Goal: Find specific page/section: Find specific page/section

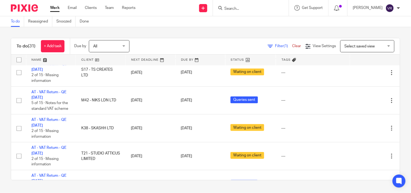
scroll to position [213, 0]
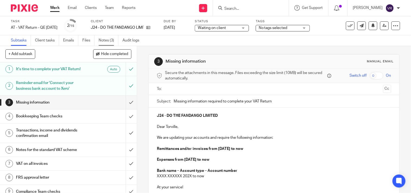
click at [104, 40] on link "Notes (3)" at bounding box center [109, 40] width 20 height 11
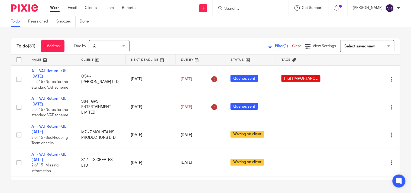
click at [256, 18] on div "To do Reassigned Snoozed Done" at bounding box center [205, 21] width 411 height 11
click at [259, 9] on input "Search" at bounding box center [248, 8] width 49 height 5
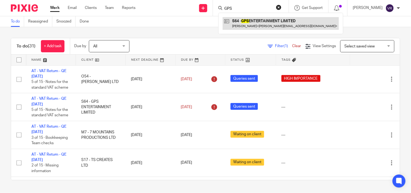
type input "GPS"
click at [253, 23] on link at bounding box center [281, 23] width 116 height 12
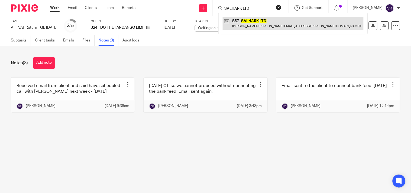
type input "SALHARK LTD"
click at [257, 18] on link at bounding box center [293, 23] width 141 height 12
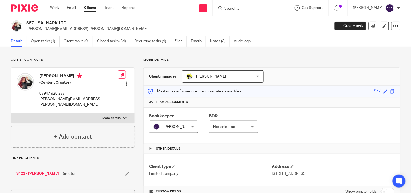
click at [47, 41] on link "Open tasks (1)" at bounding box center [45, 41] width 29 height 11
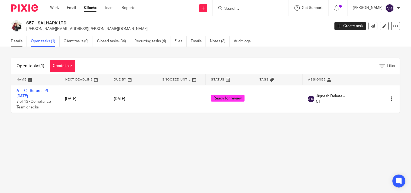
click at [16, 42] on link "Details" at bounding box center [19, 41] width 16 height 11
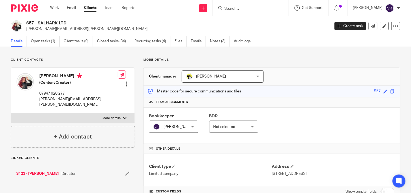
click at [217, 43] on link "Notes (3)" at bounding box center [220, 41] width 20 height 11
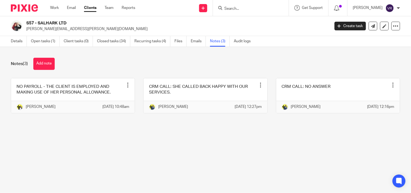
click at [217, 43] on link "Notes (3)" at bounding box center [220, 41] width 20 height 11
click at [9, 42] on div "Details Open tasks (1) Client tasks (0) Closed tasks (34) Recurring tasks (4) F…" at bounding box center [132, 41] width 264 height 11
click at [15, 41] on link "Details" at bounding box center [19, 41] width 16 height 11
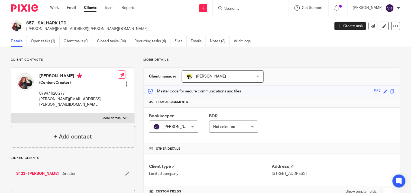
drag, startPoint x: 40, startPoint y: 75, endPoint x: 68, endPoint y: 75, distance: 27.9
click at [68, 75] on h4 "Raquel Sewell" at bounding box center [78, 76] width 79 height 7
copy h4 "Raquel Sewell"
click at [51, 11] on div "Work Email Clients Team Reports Work Email Clients Team Reports Settings" at bounding box center [94, 8] width 99 height 16
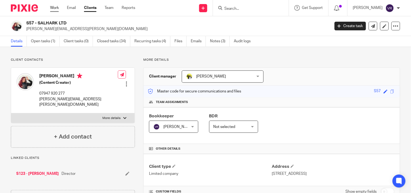
click at [52, 9] on link "Work" at bounding box center [54, 7] width 9 height 5
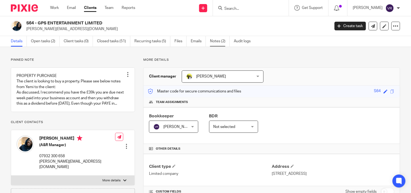
click at [220, 41] on link "Notes (2)" at bounding box center [220, 41] width 20 height 11
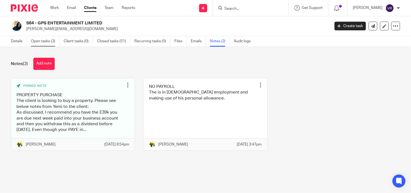
click at [44, 40] on link "Open tasks (2)" at bounding box center [45, 41] width 29 height 11
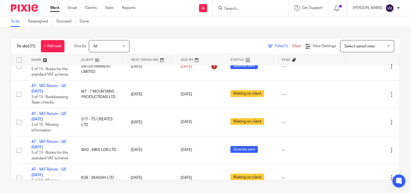
scroll to position [30, 0]
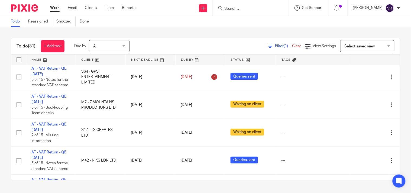
click at [247, 11] on form at bounding box center [253, 8] width 58 height 7
click at [248, 9] on input "Search" at bounding box center [248, 8] width 49 height 5
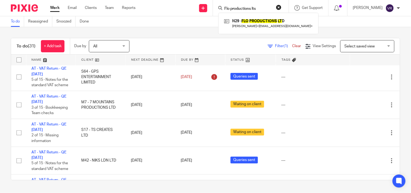
click button "submit" at bounding box center [0, 0] width 0 height 0
click at [271, 10] on input "Flo productions lts" at bounding box center [248, 8] width 49 height 5
type input "Flo productions ltd"
click button "submit" at bounding box center [0, 0] width 0 height 0
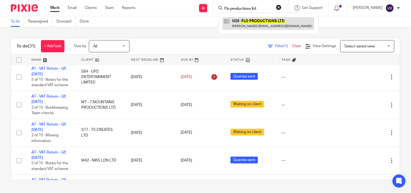
click at [270, 20] on link at bounding box center [269, 23] width 92 height 12
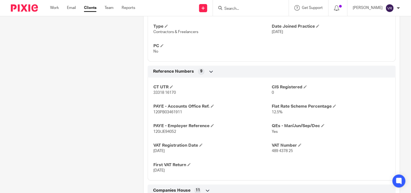
scroll to position [361, 0]
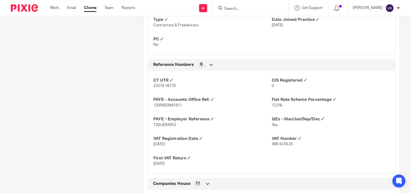
click at [240, 7] on input "Search" at bounding box center [248, 8] width 49 height 5
paste input "THE POWER CLOSET LTD"
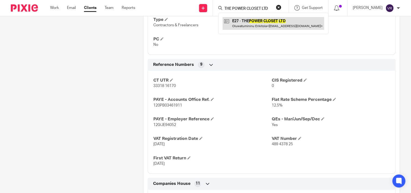
type input "THE POWER CLOSET LTD"
click at [249, 27] on link at bounding box center [274, 23] width 102 height 12
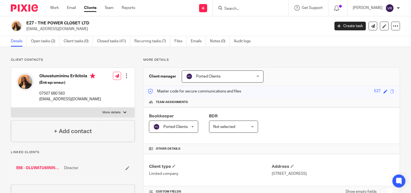
click at [260, 22] on h2 "E27 - THE POWER CLOSET LTD" at bounding box center [146, 23] width 240 height 6
click at [259, 7] on input "Search" at bounding box center [248, 8] width 49 height 5
paste input "[PERSON_NAME] 17 Ltd"
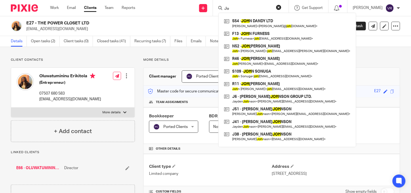
type input "J"
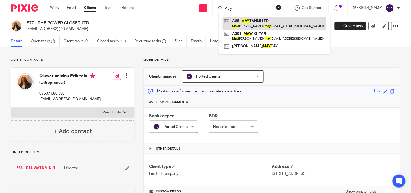
type input "May"
click at [264, 21] on link at bounding box center [274, 23] width 103 height 12
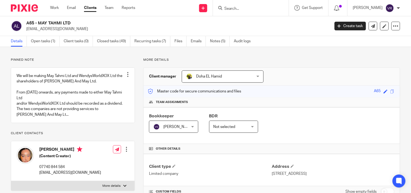
click at [254, 7] on input "Search" at bounding box center [248, 8] width 49 height 5
paste input "Bliss Psychotherapy Ltd"
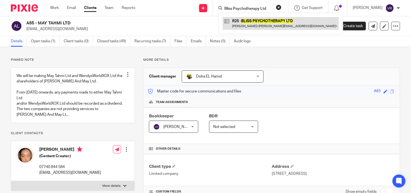
type input "Bliss Psychotherapy Ltd"
click at [257, 19] on link at bounding box center [281, 23] width 116 height 12
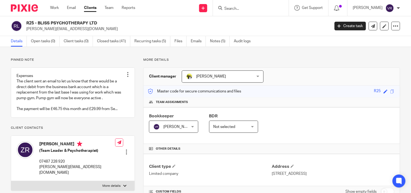
click at [222, 7] on icon at bounding box center [220, 8] width 4 height 4
click at [233, 7] on div at bounding box center [249, 8] width 63 height 7
click at [242, 7] on input "Search" at bounding box center [248, 8] width 49 height 5
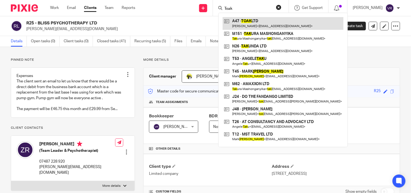
type input "Toak"
click at [253, 26] on link at bounding box center [283, 23] width 121 height 12
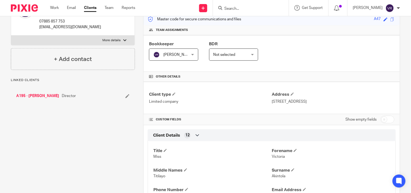
scroll to position [30, 0]
